Goal: Task Accomplishment & Management: Complete application form

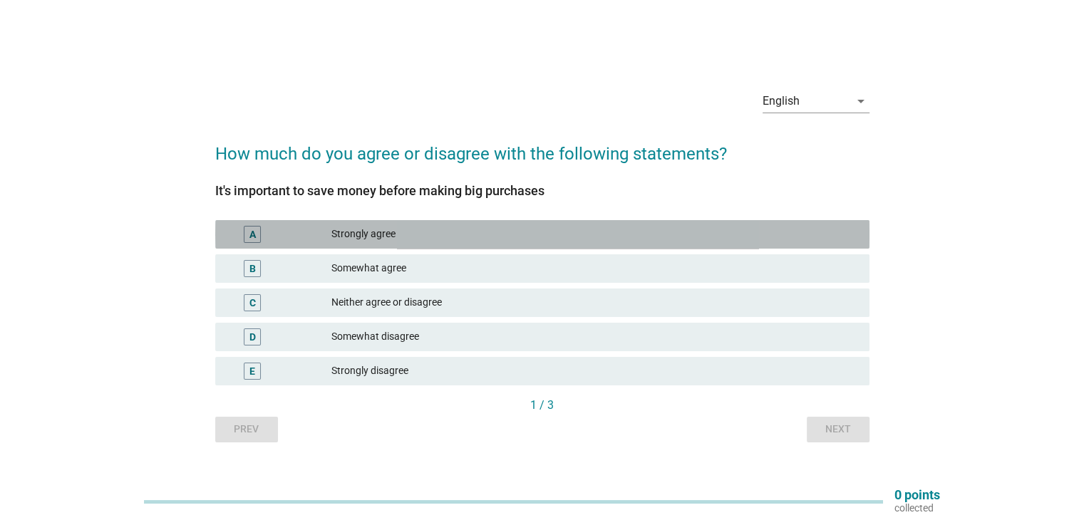
click at [394, 228] on div "Strongly agree" at bounding box center [595, 234] width 526 height 17
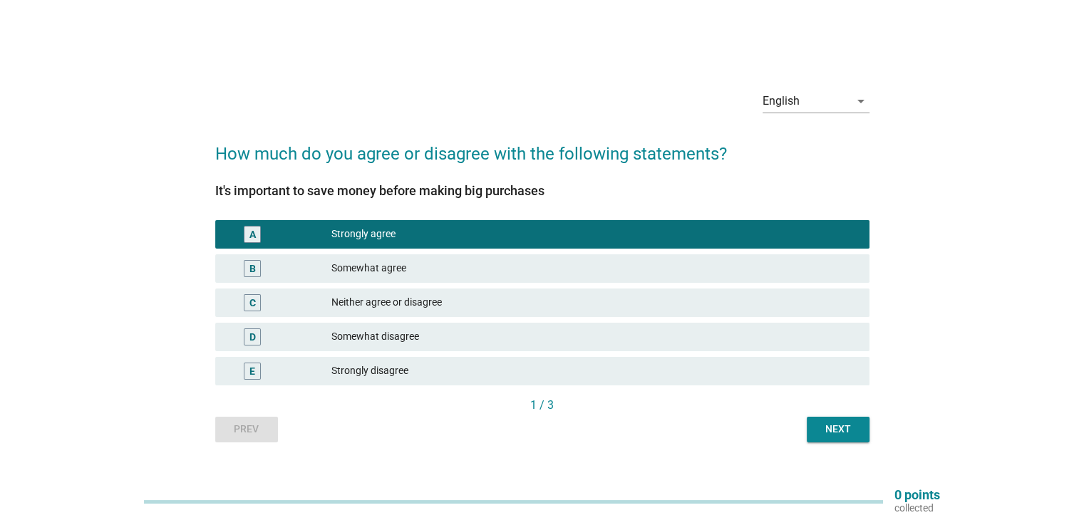
click at [844, 427] on div "Next" at bounding box center [838, 429] width 40 height 15
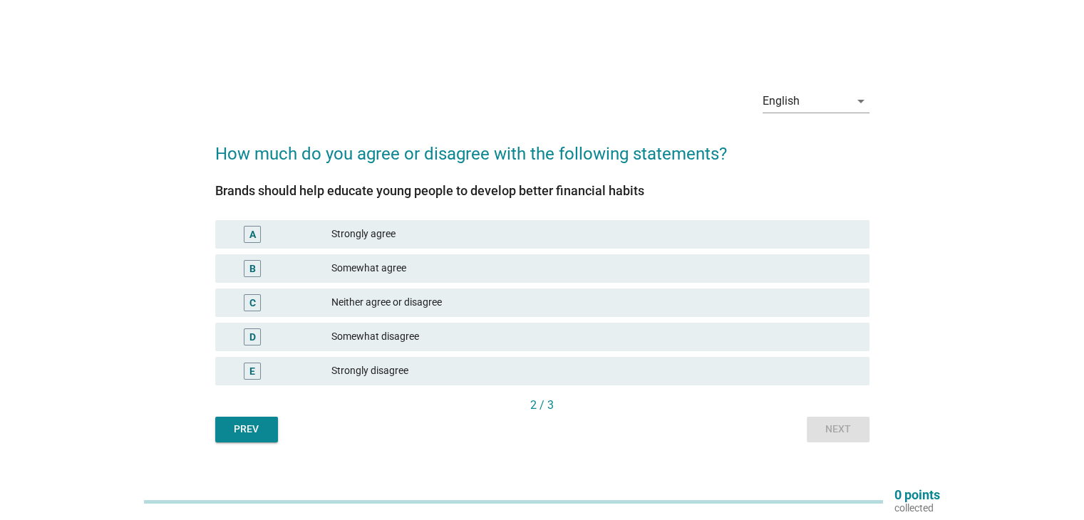
click at [356, 272] on div "Somewhat agree" at bounding box center [595, 268] width 526 height 17
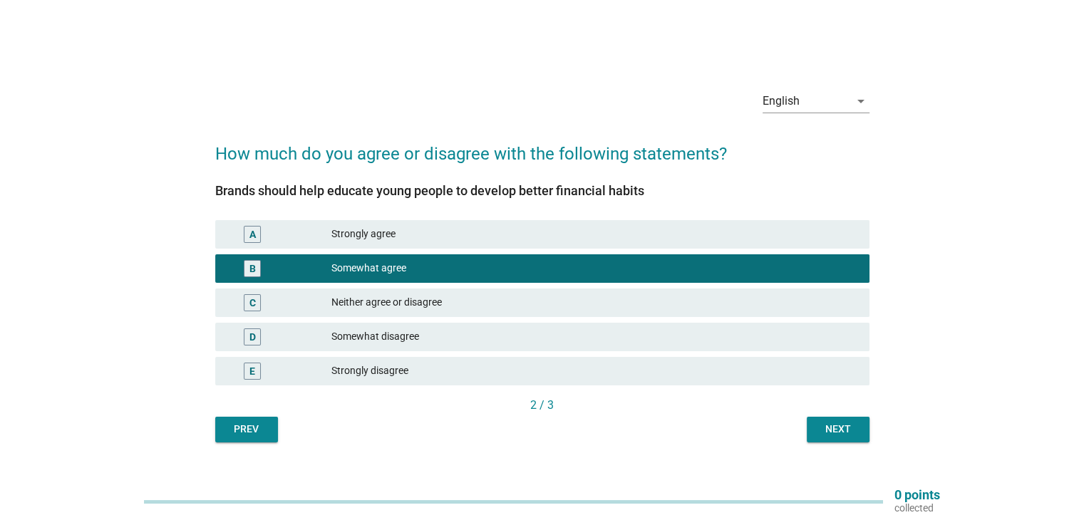
click at [828, 429] on div "Next" at bounding box center [838, 429] width 40 height 15
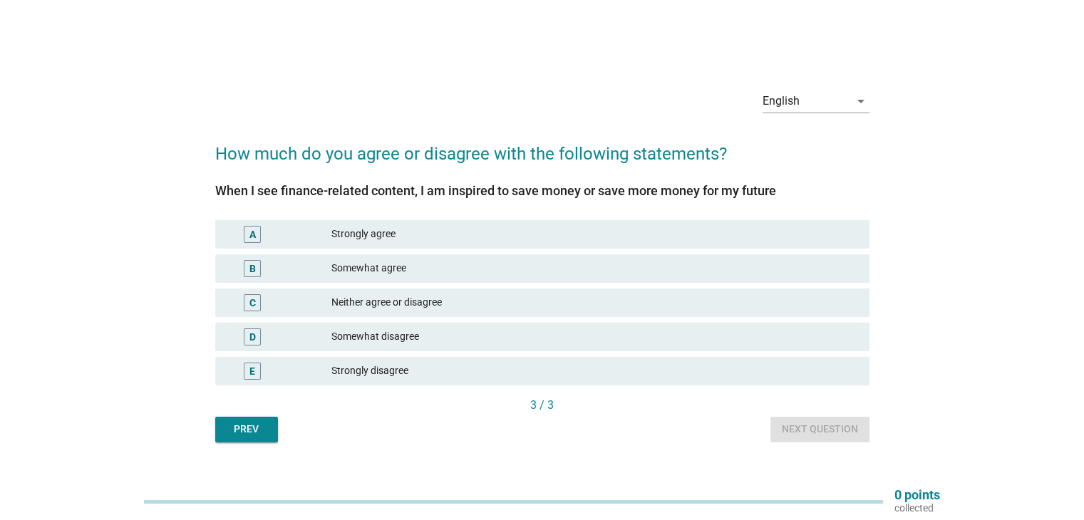
click at [496, 306] on div "Neither agree or disagree" at bounding box center [595, 302] width 526 height 17
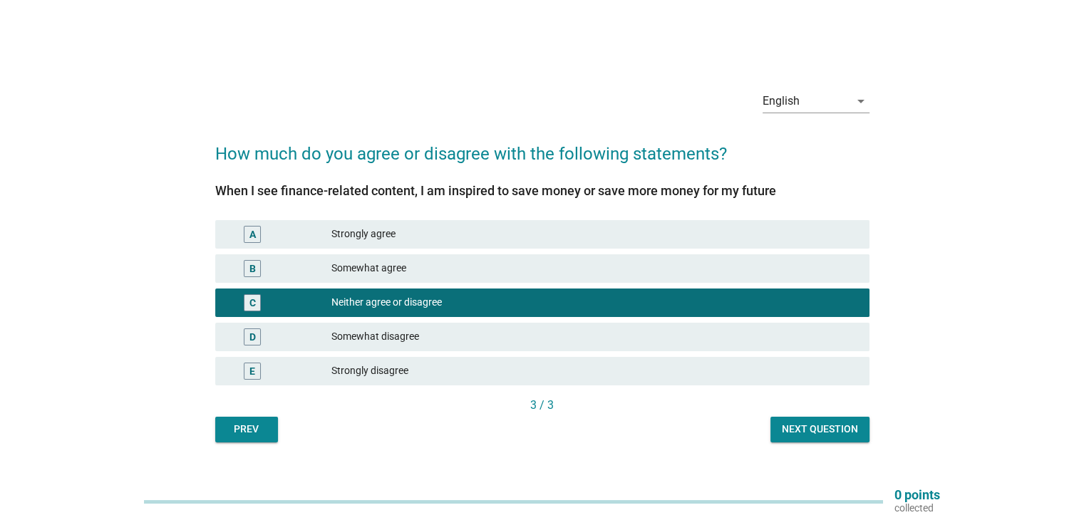
click at [806, 409] on div "3 / 3" at bounding box center [542, 405] width 654 height 17
click at [807, 420] on button "Next question" at bounding box center [820, 430] width 99 height 26
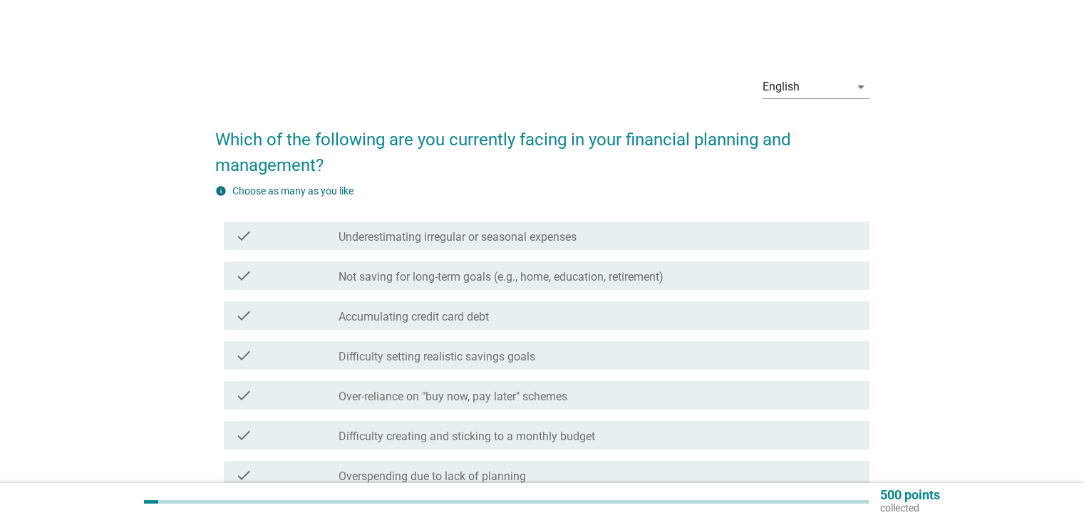
click at [580, 324] on div "check_box_outline_blank Accumulating credit card debt" at bounding box center [598, 315] width 519 height 17
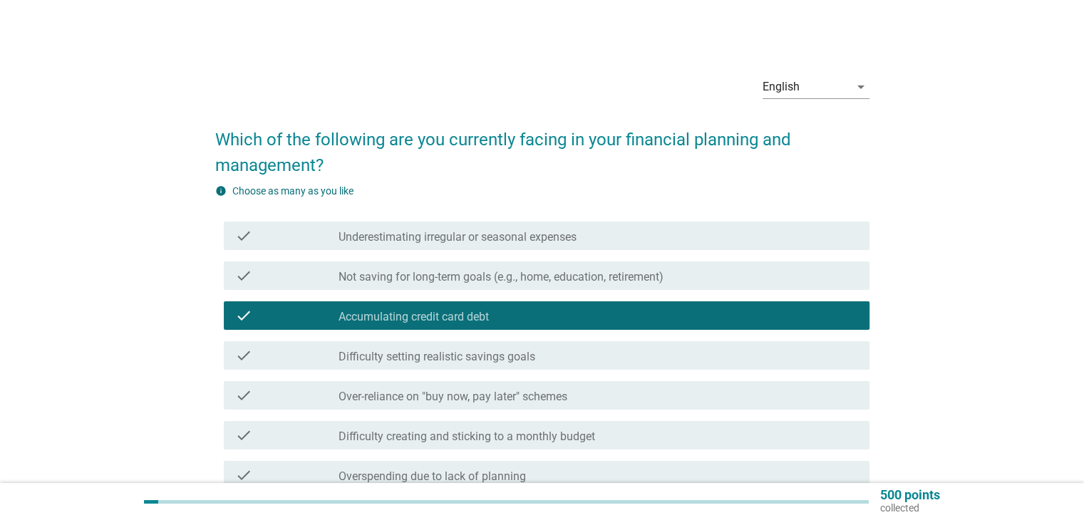
click at [571, 361] on div "check_box_outline_blank Difficulty setting realistic savings goals" at bounding box center [598, 355] width 519 height 17
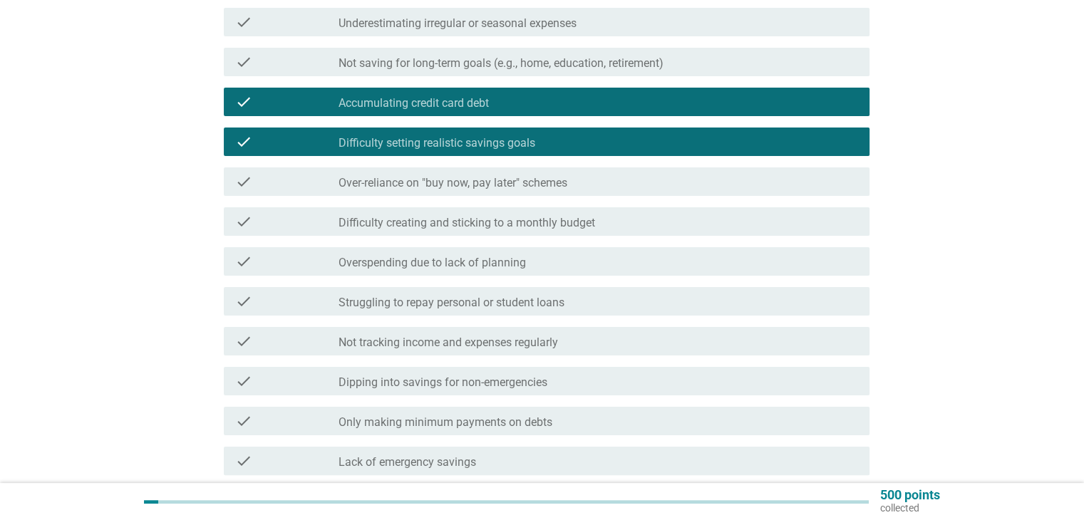
scroll to position [285, 0]
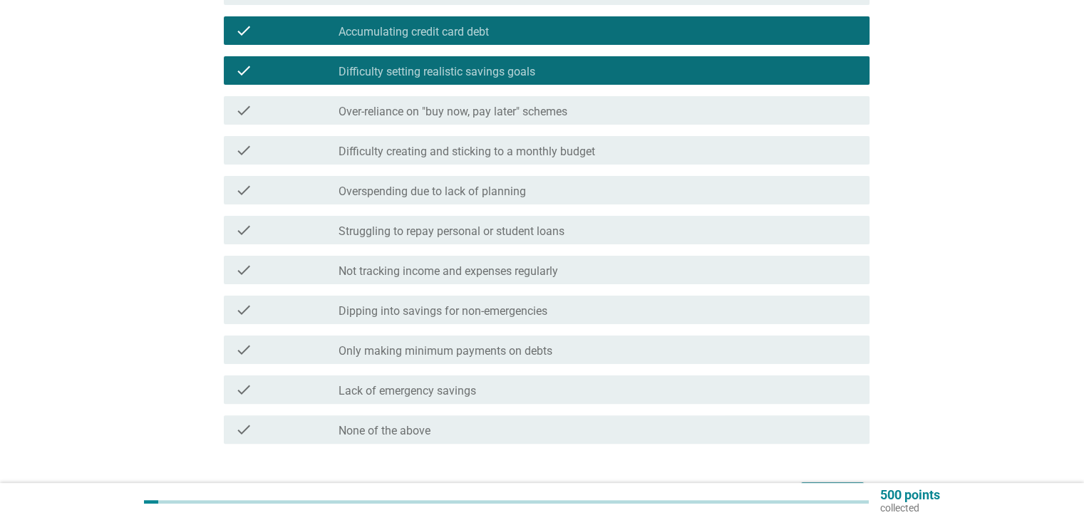
click at [558, 351] on div "check_box_outline_blank Only making minimum payments on debts" at bounding box center [598, 349] width 519 height 17
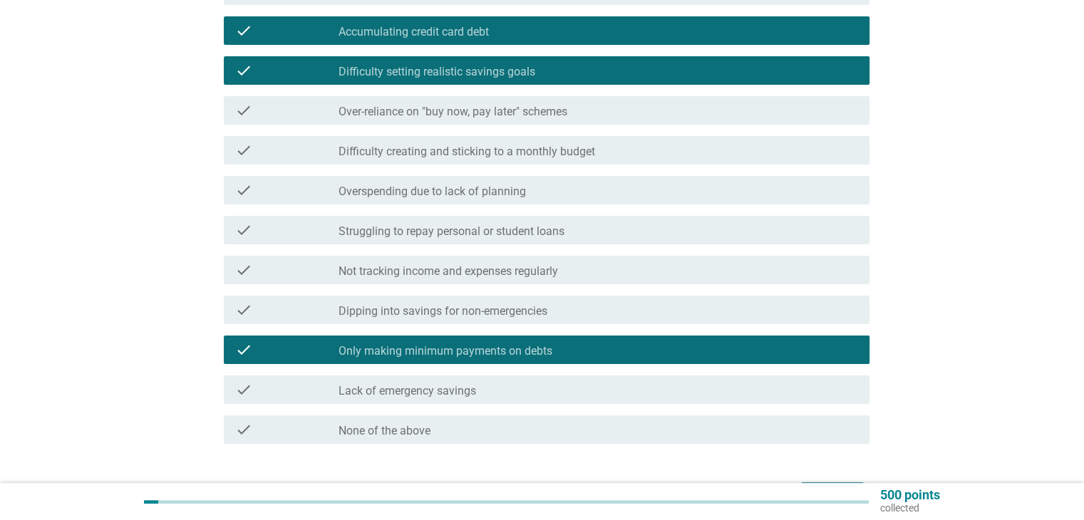
click at [552, 382] on div "check_box_outline_blank Lack of emergency savings" at bounding box center [598, 389] width 519 height 17
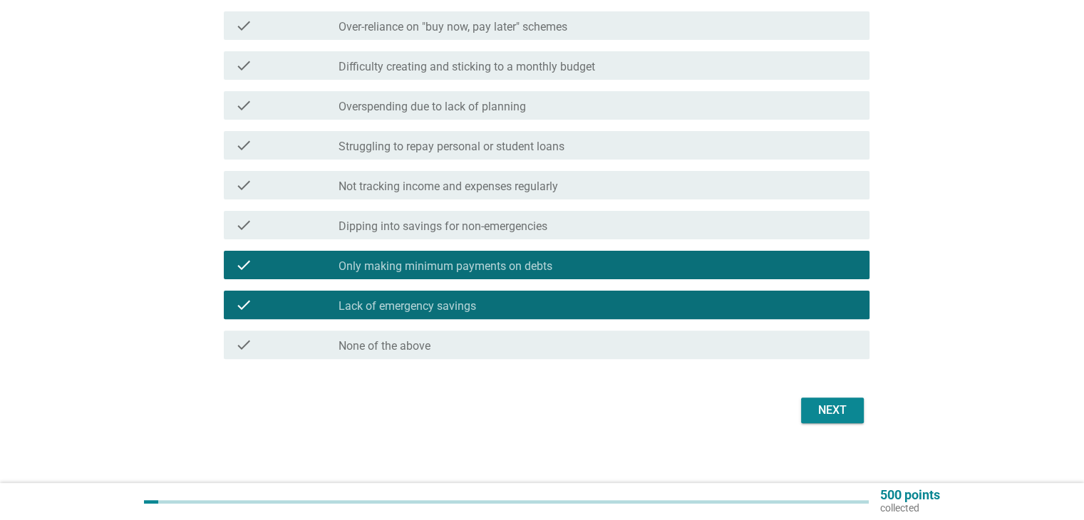
scroll to position [379, 0]
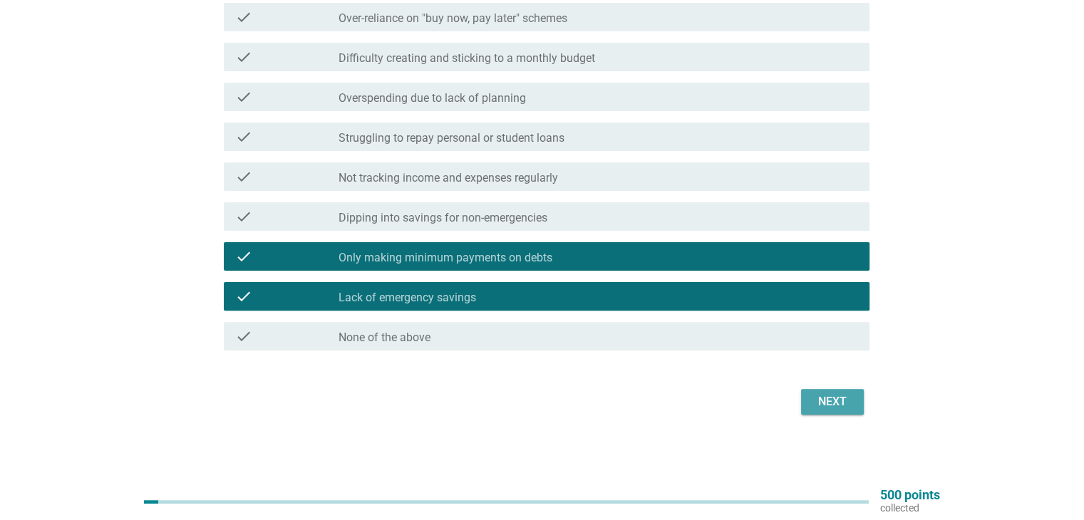
click at [811, 409] on button "Next" at bounding box center [832, 402] width 63 height 26
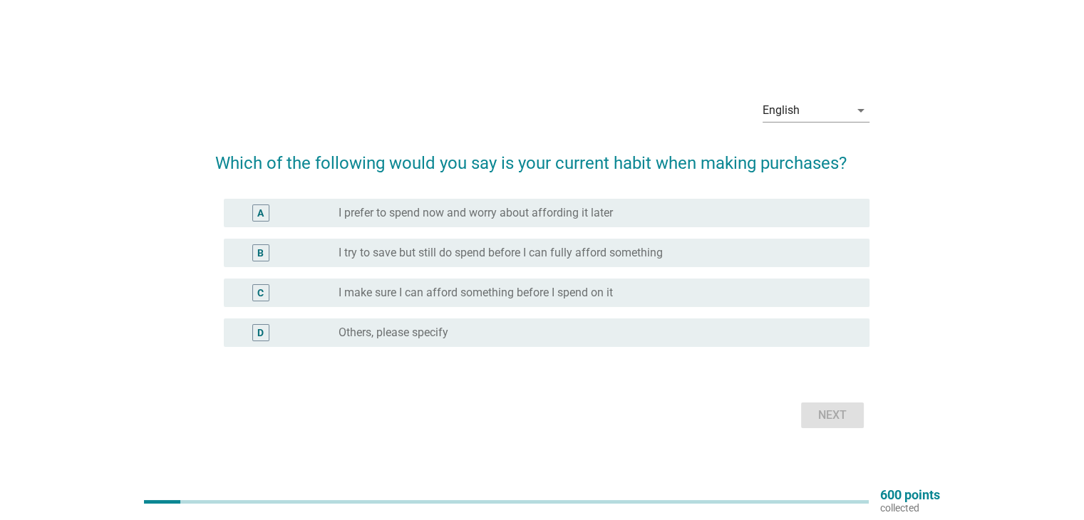
click at [629, 215] on div "radio_button_unchecked I prefer to spend now and worry about affording it later" at bounding box center [593, 213] width 508 height 14
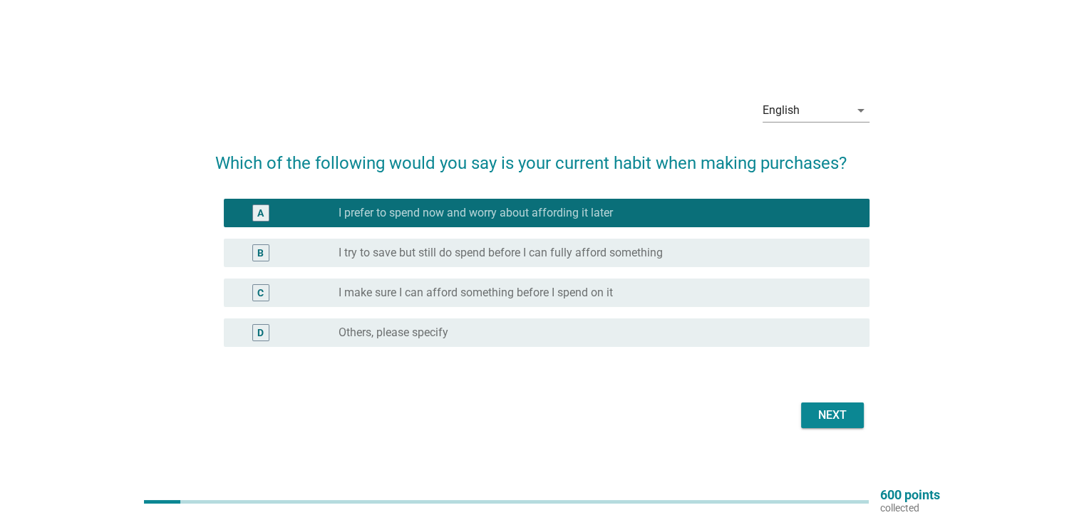
click at [807, 265] on div "B radio_button_unchecked I try to save but still do spend before I can fully af…" at bounding box center [547, 253] width 646 height 29
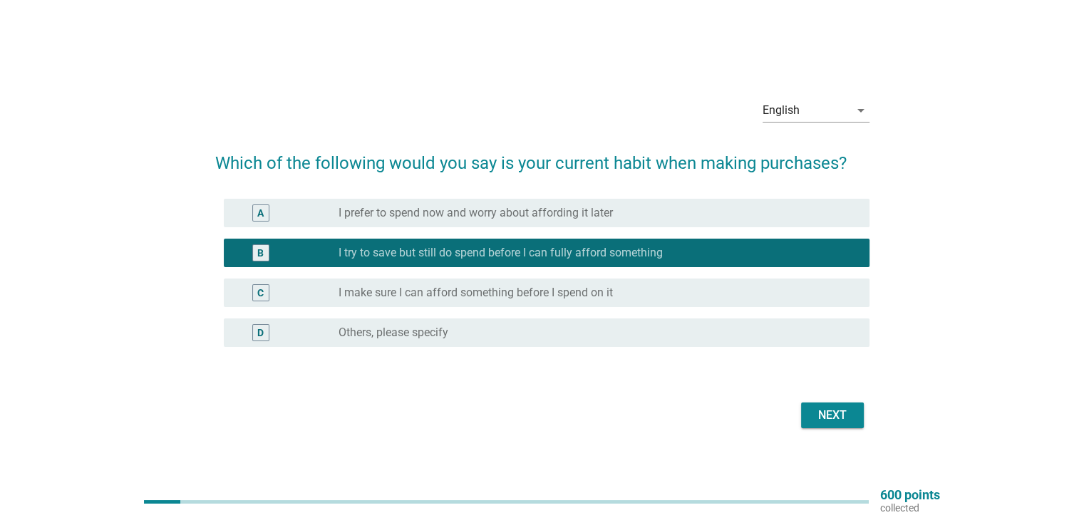
click at [767, 303] on div "C radio_button_unchecked I make sure I can afford something before I spend on it" at bounding box center [547, 293] width 646 height 29
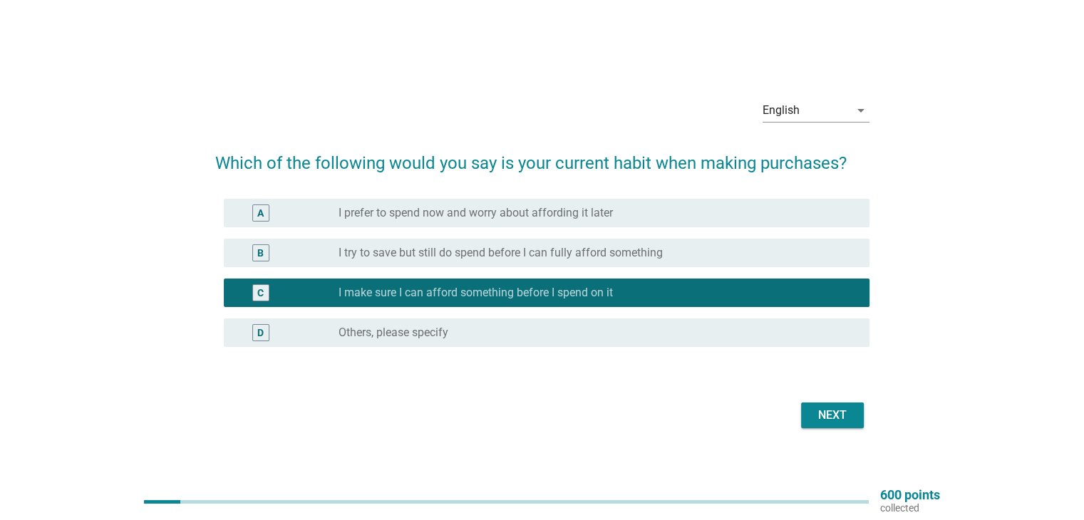
click at [818, 425] on button "Next" at bounding box center [832, 416] width 63 height 26
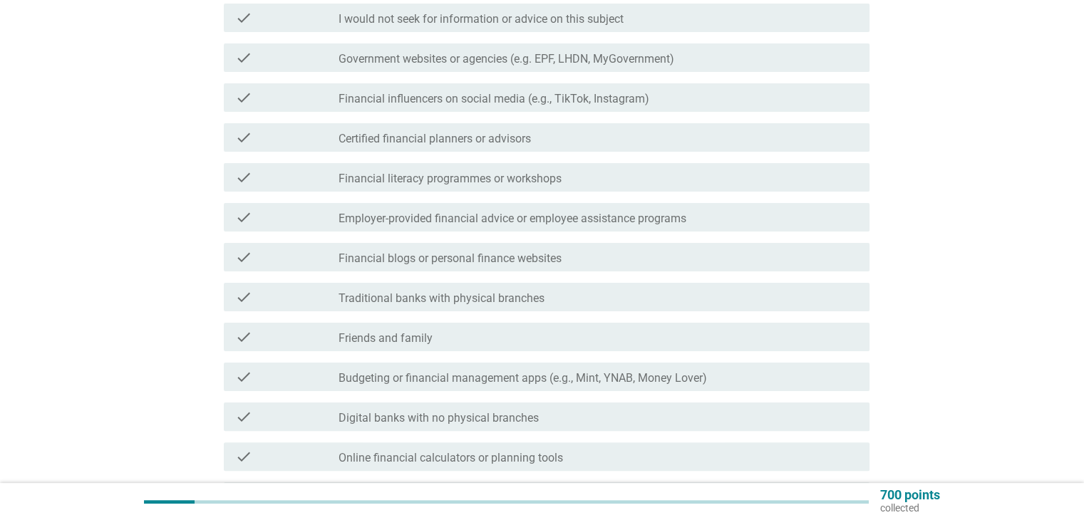
scroll to position [428, 0]
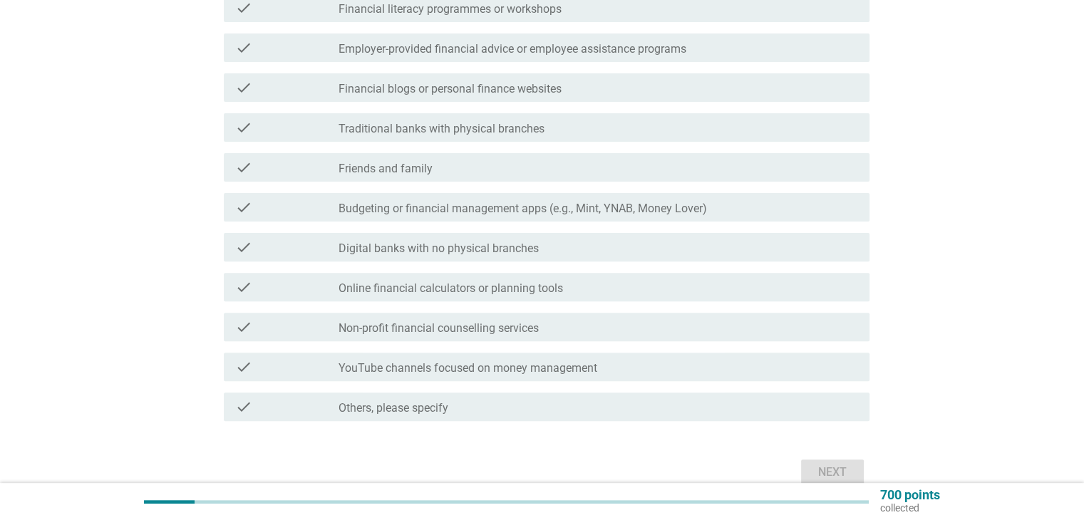
click at [599, 413] on div "check_box_outline_blank Others, please specify" at bounding box center [598, 407] width 519 height 17
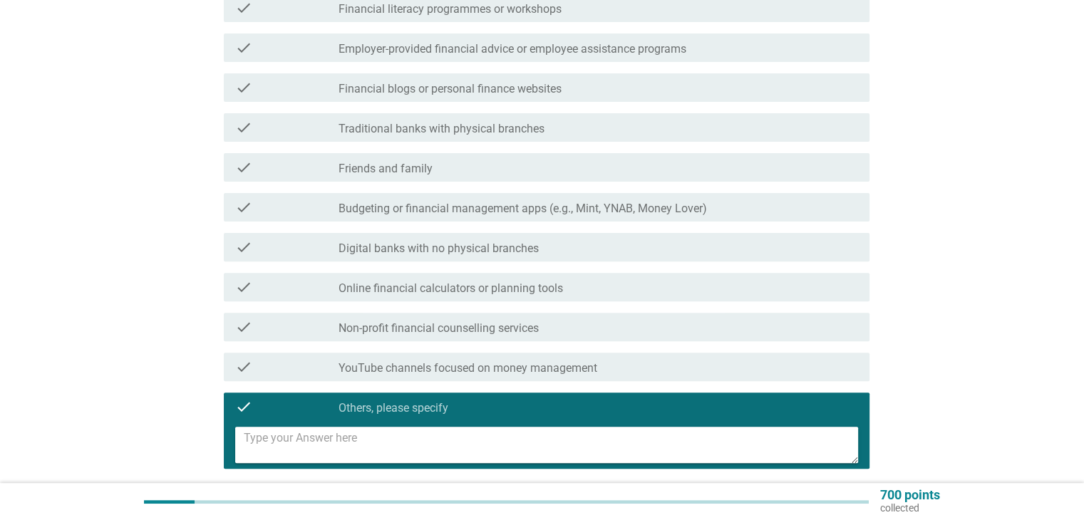
click at [587, 441] on textarea at bounding box center [551, 445] width 615 height 36
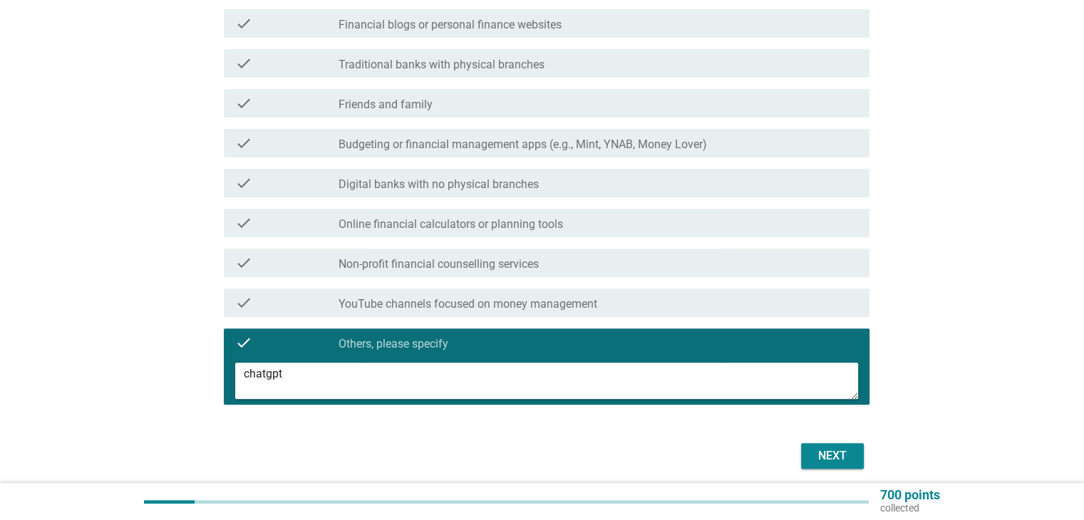
scroll to position [546, 0]
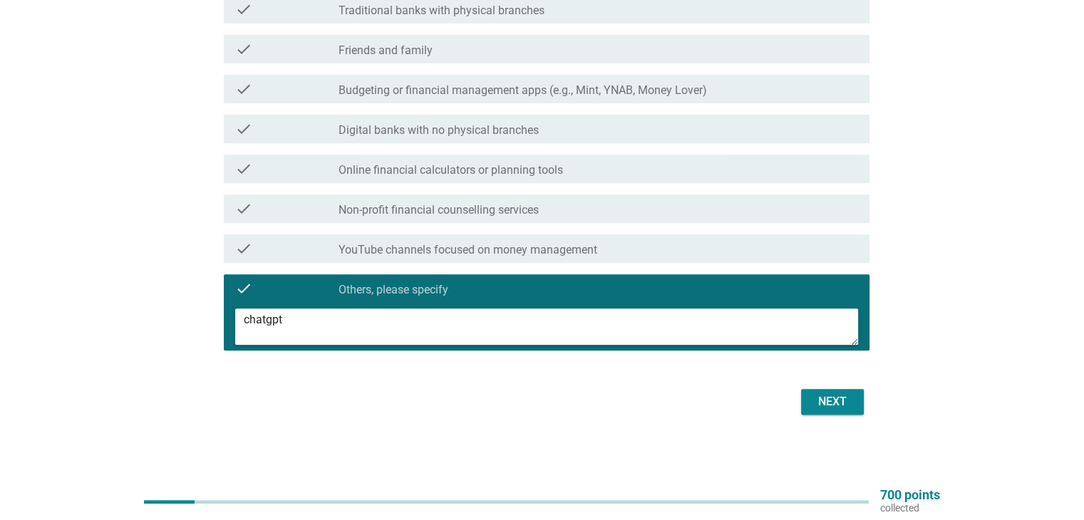
type textarea "chatgpt"
click at [838, 414] on button "Next" at bounding box center [832, 402] width 63 height 26
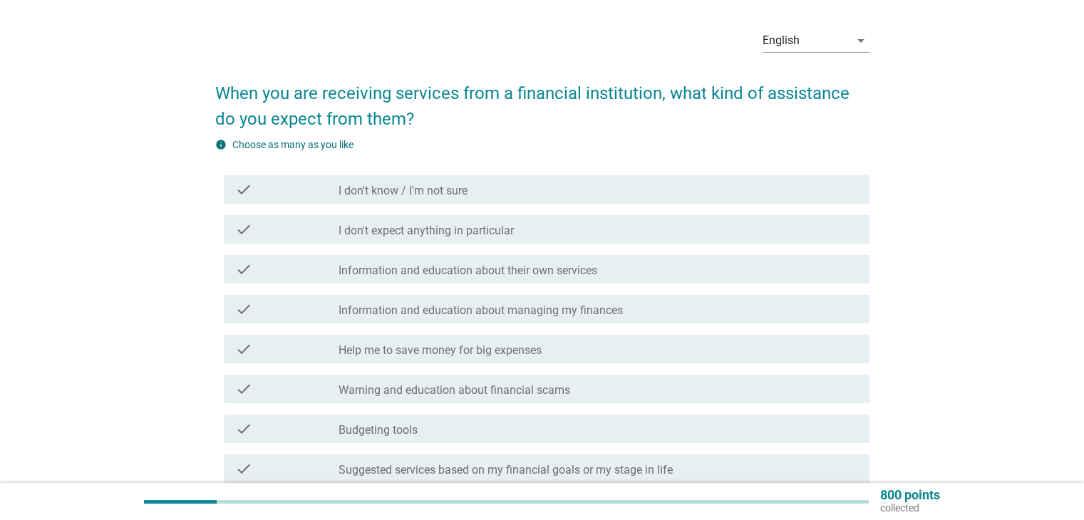
scroll to position [71, 0]
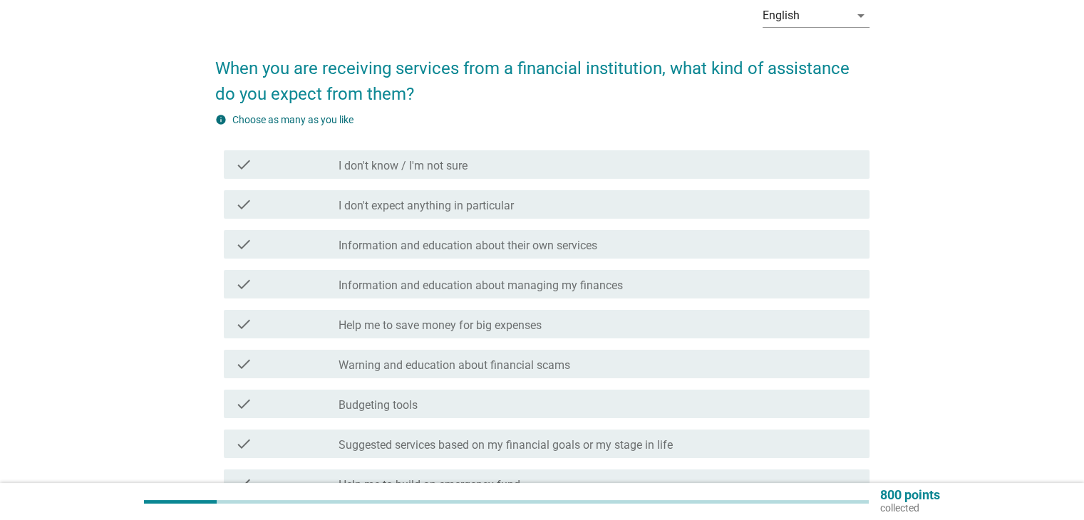
click at [723, 236] on div "check_box_outline_blank Information and education about their own services" at bounding box center [598, 244] width 519 height 17
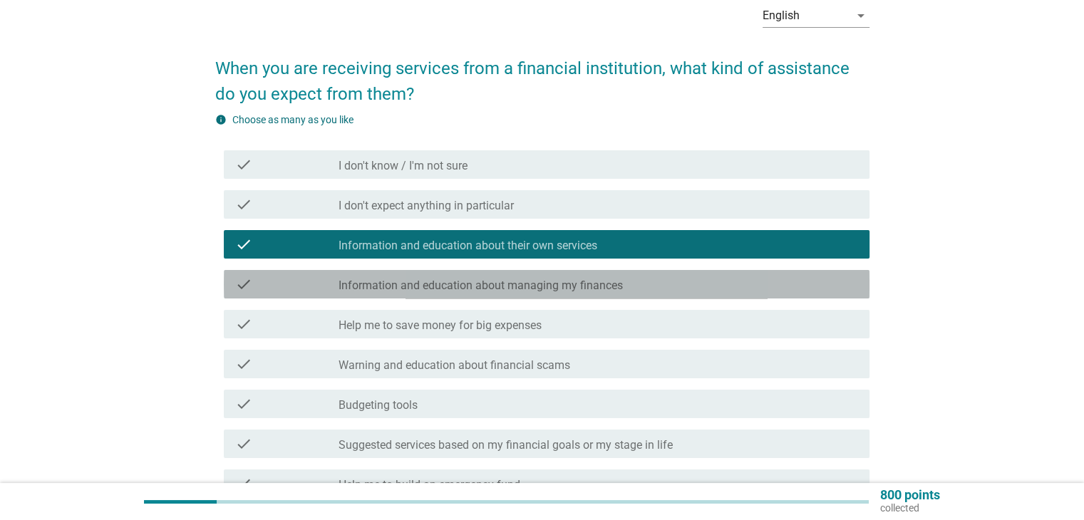
click at [704, 292] on div "check_box_outline_blank Information and education about managing my finances" at bounding box center [598, 284] width 519 height 17
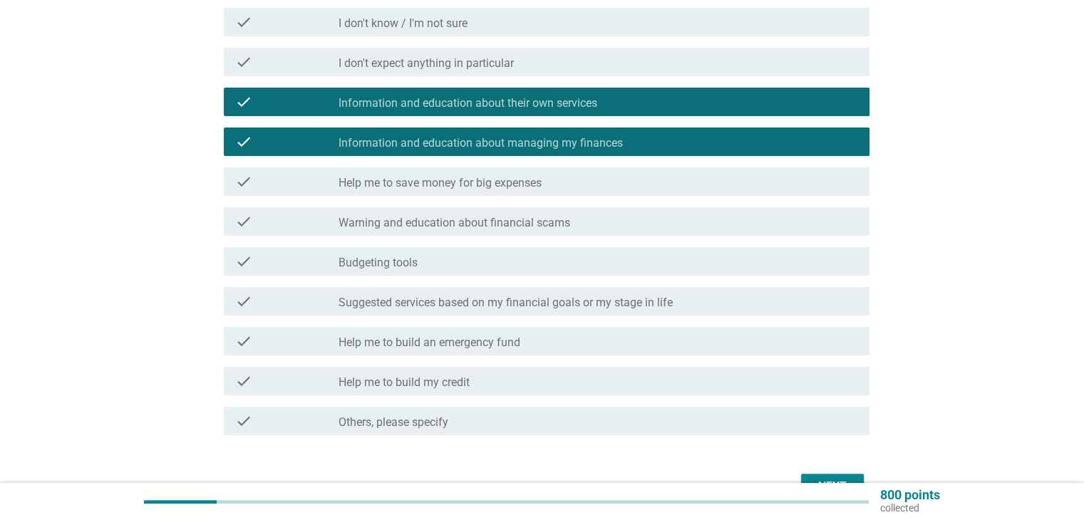
scroll to position [285, 0]
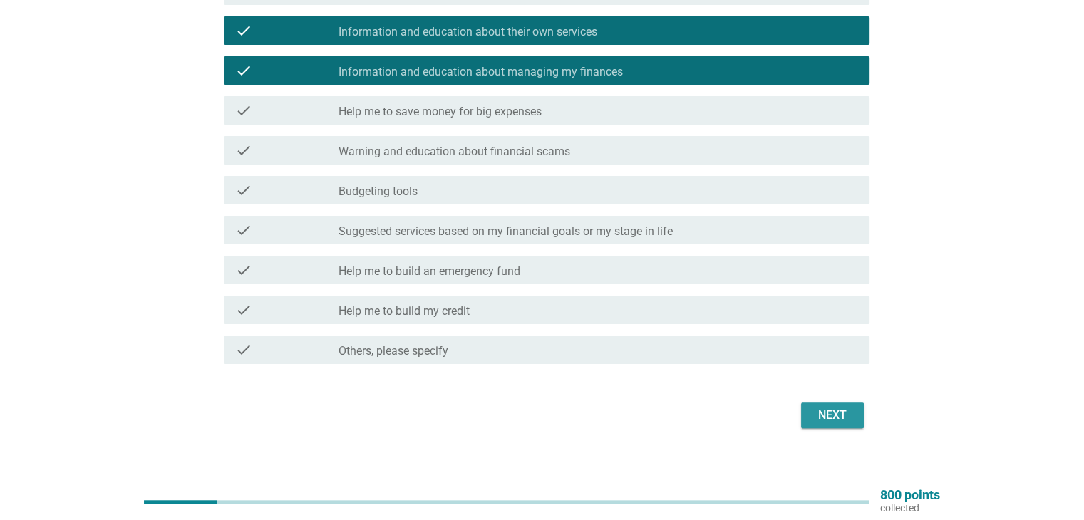
click at [843, 419] on div "Next" at bounding box center [833, 415] width 40 height 17
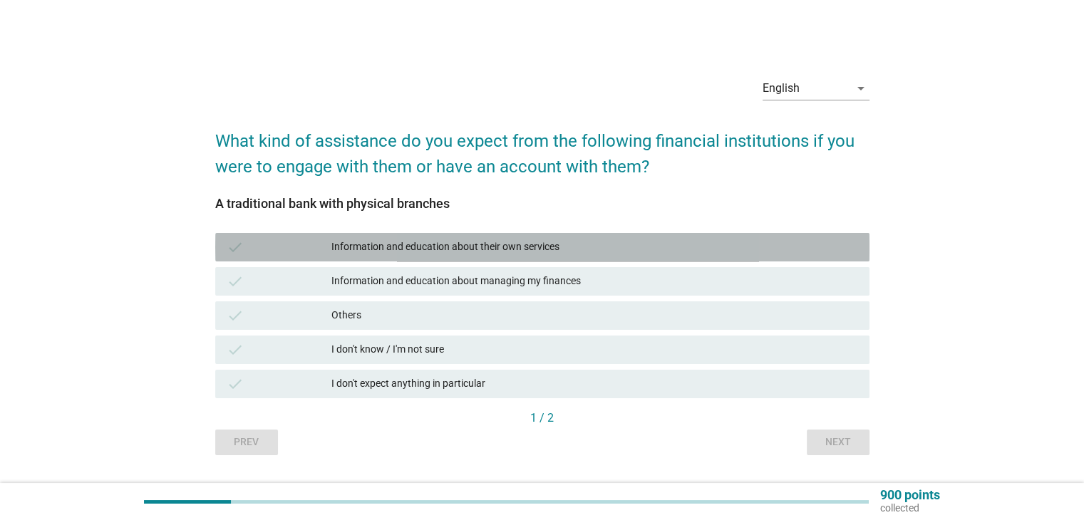
click at [570, 252] on div "Information and education about their own services" at bounding box center [595, 247] width 526 height 17
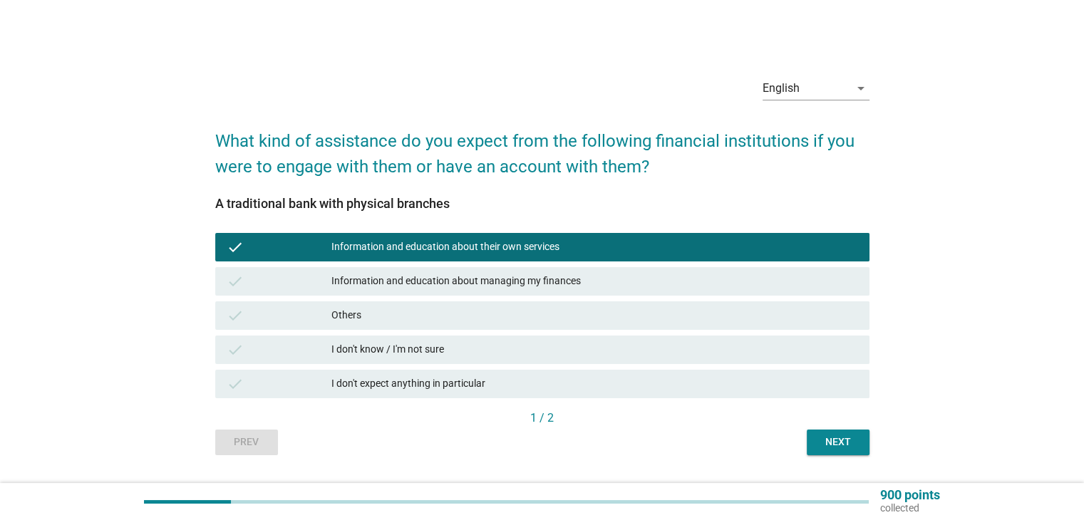
click at [565, 286] on div "Information and education about managing my finances" at bounding box center [595, 281] width 526 height 17
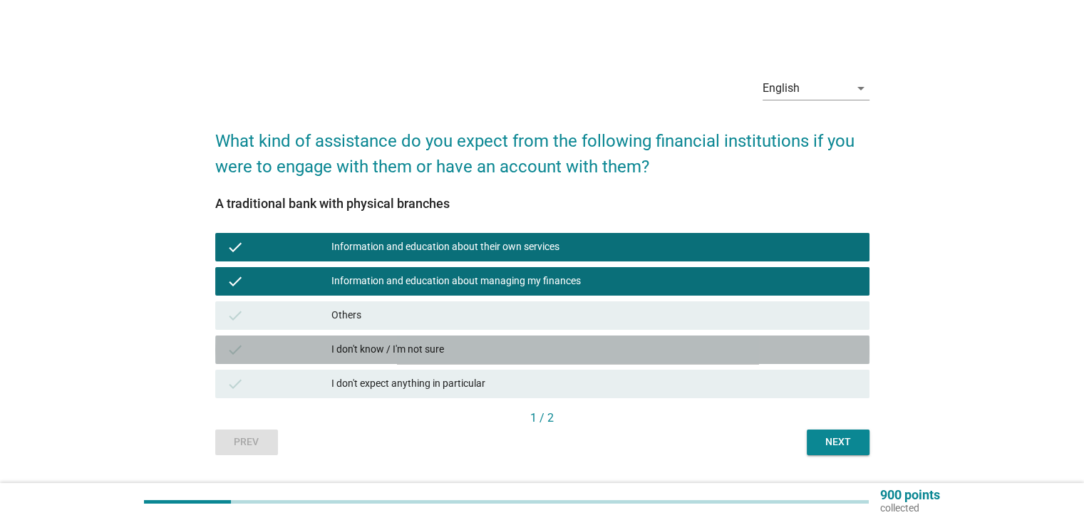
click at [570, 347] on div "I don't know / I'm not sure" at bounding box center [595, 349] width 526 height 17
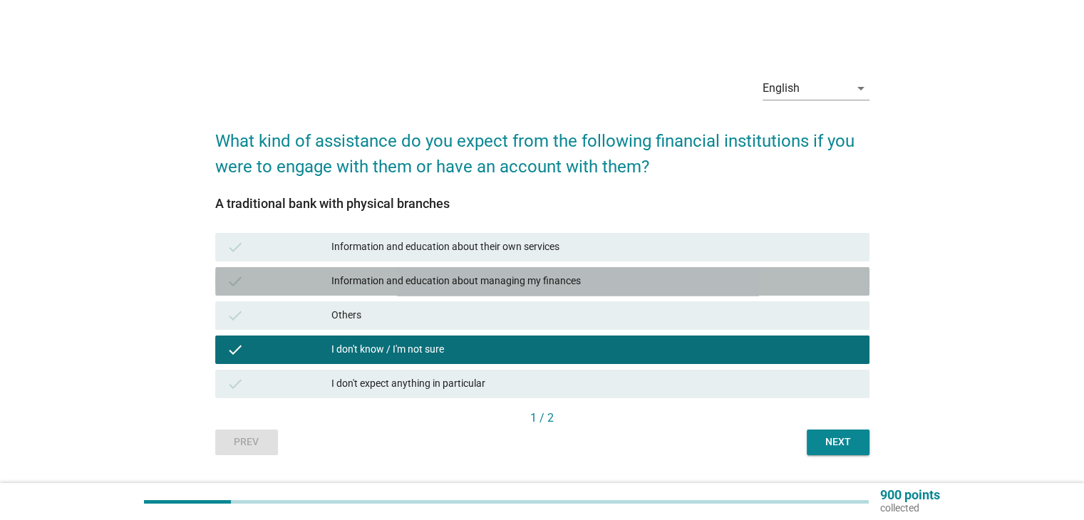
click at [587, 271] on div "check Information and education about managing my finances" at bounding box center [542, 281] width 654 height 29
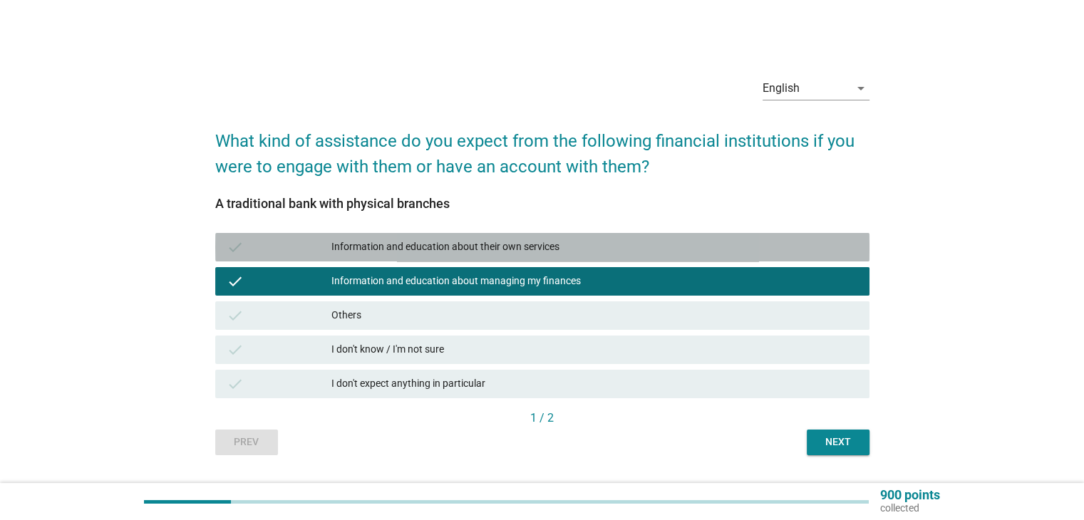
click at [592, 250] on div "Information and education about their own services" at bounding box center [595, 247] width 526 height 17
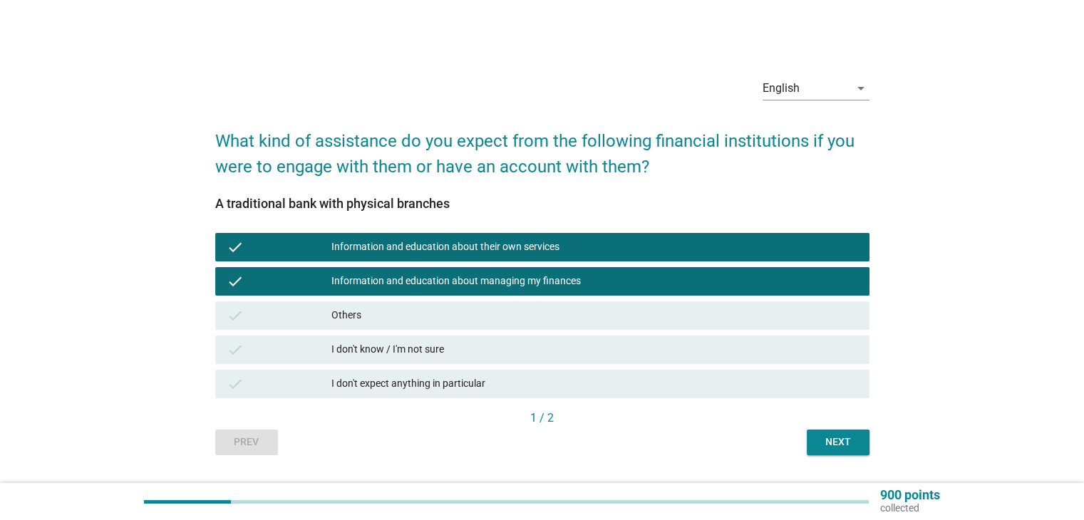
click at [833, 448] on div "Next" at bounding box center [838, 442] width 40 height 15
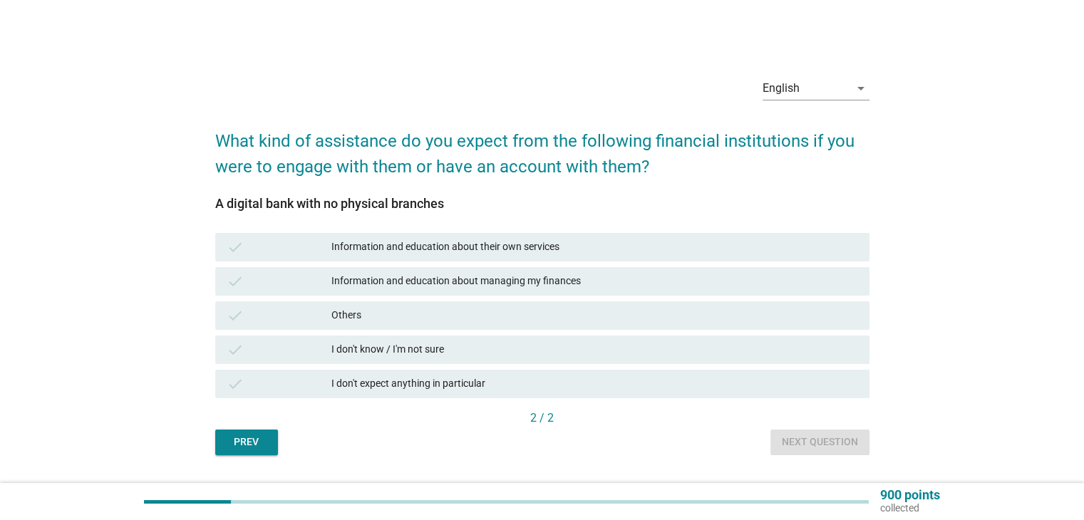
click at [560, 342] on div "I don't know / I'm not sure" at bounding box center [595, 349] width 526 height 17
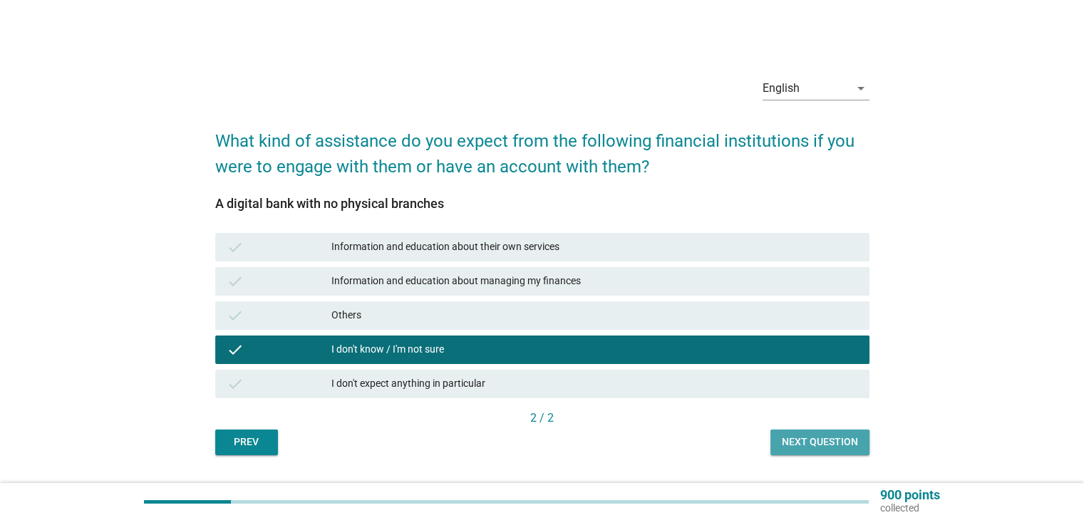
click at [821, 448] on div "Next question" at bounding box center [820, 442] width 76 height 15
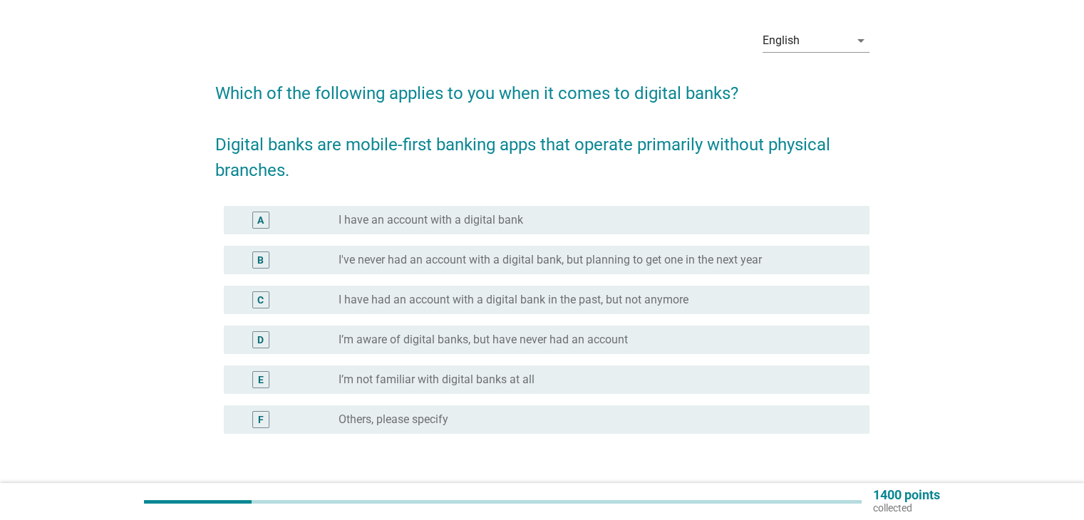
scroll to position [71, 0]
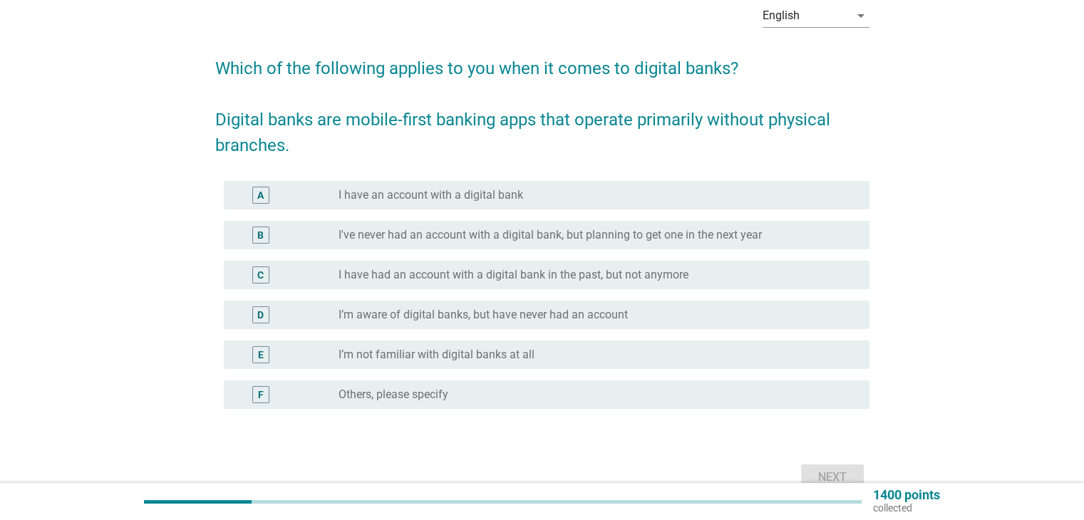
click at [723, 192] on div "radio_button_unchecked I have an account with a digital bank" at bounding box center [593, 195] width 508 height 14
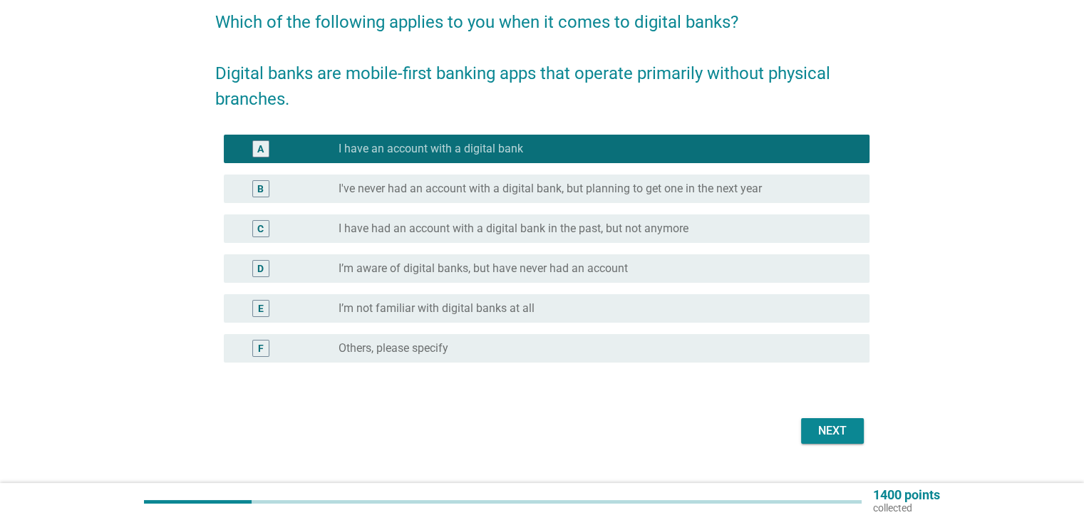
scroll to position [143, 0]
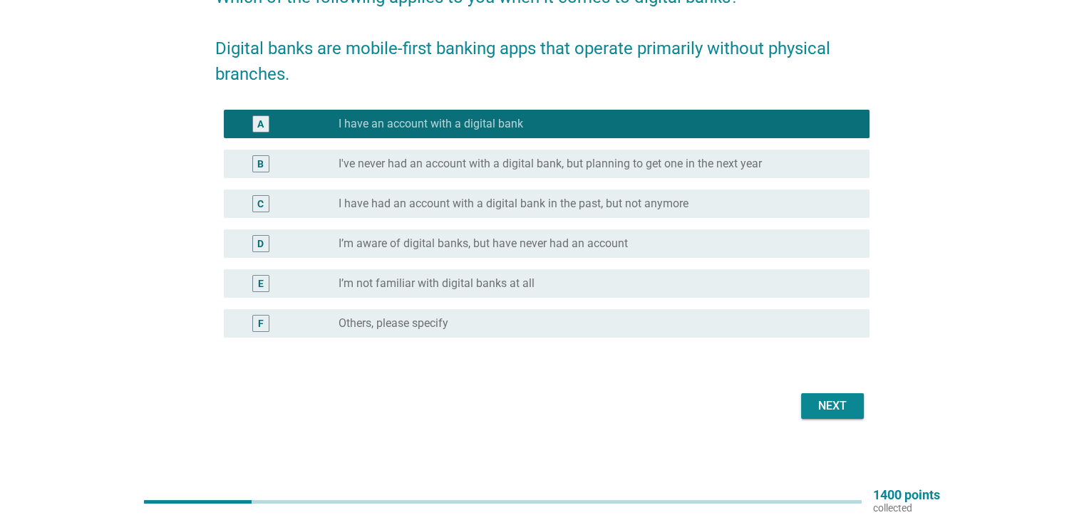
click at [836, 409] on div "Next" at bounding box center [833, 406] width 40 height 17
